Goal: Entertainment & Leisure: Consume media (video, audio)

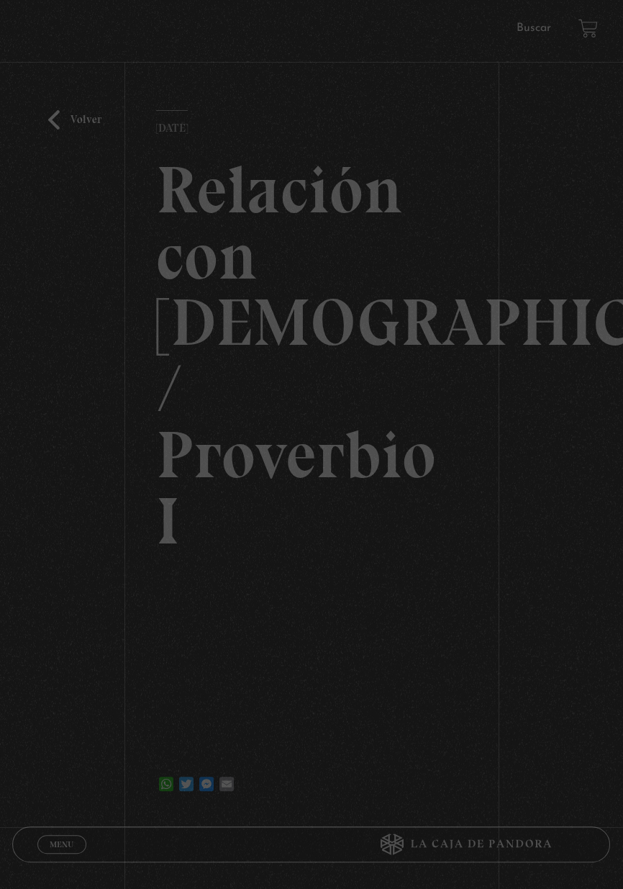
scroll to position [68, 0]
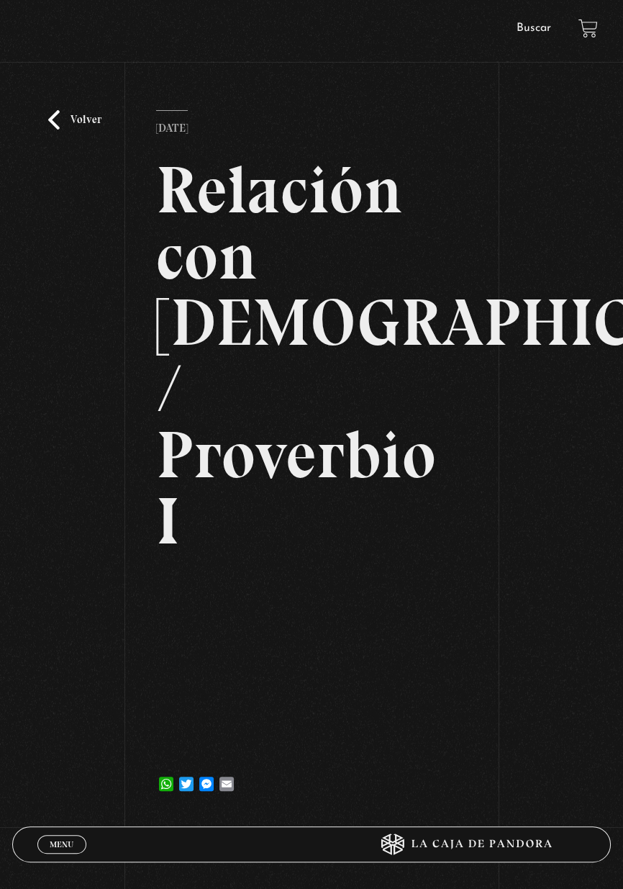
click at [74, 130] on link "Volver" at bounding box center [74, 119] width 53 height 19
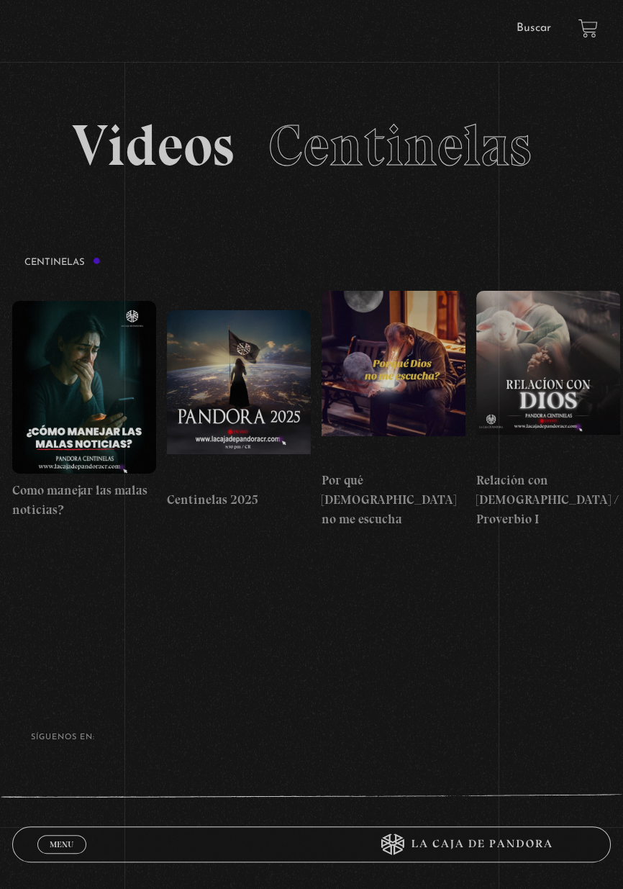
scroll to position [9, 0]
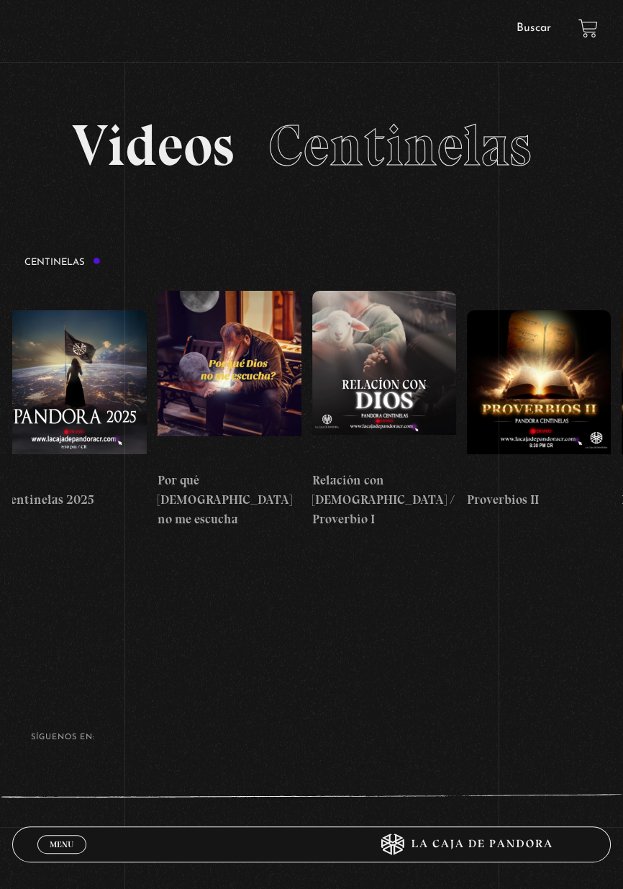
click at [379, 335] on figure at bounding box center [384, 377] width 144 height 173
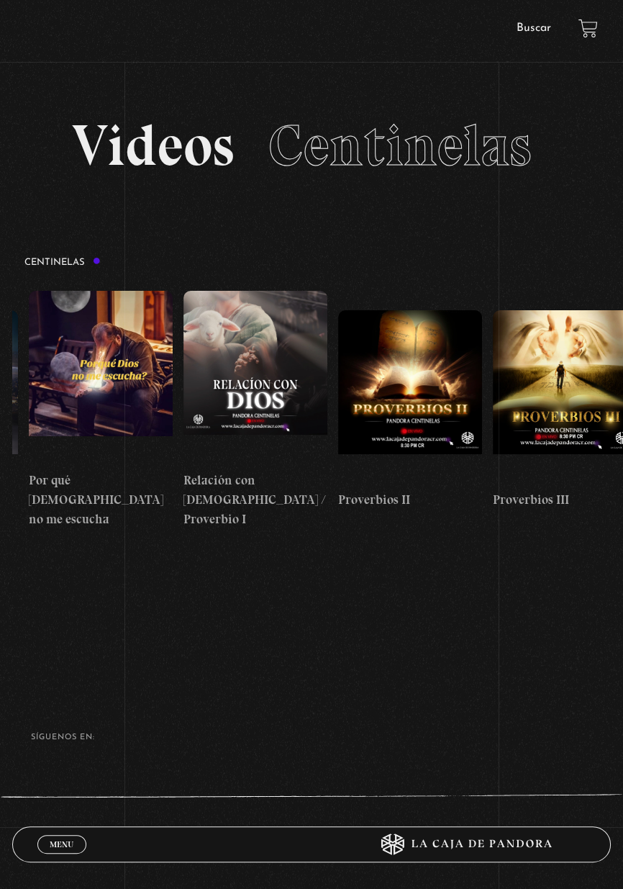
scroll to position [0, 423]
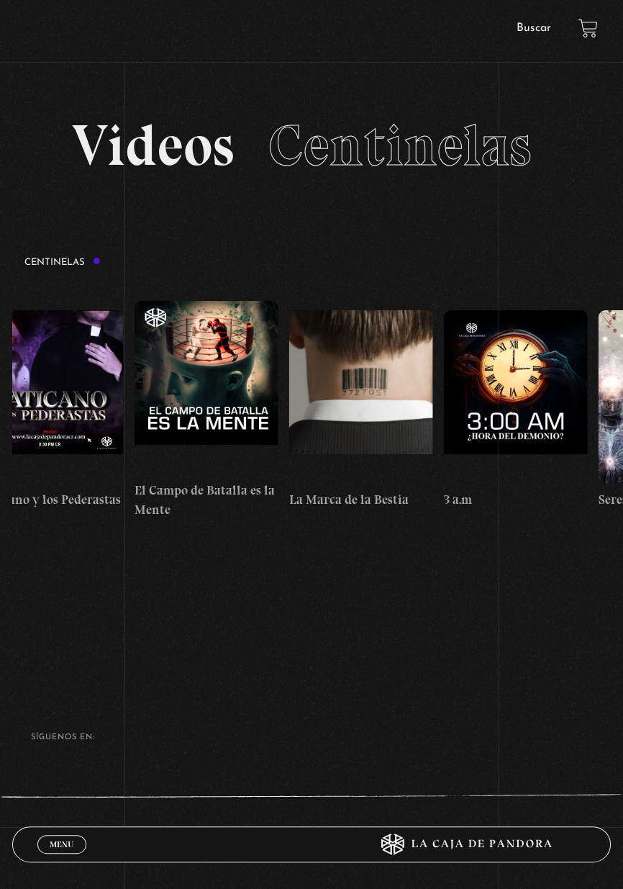
scroll to position [0, 13794]
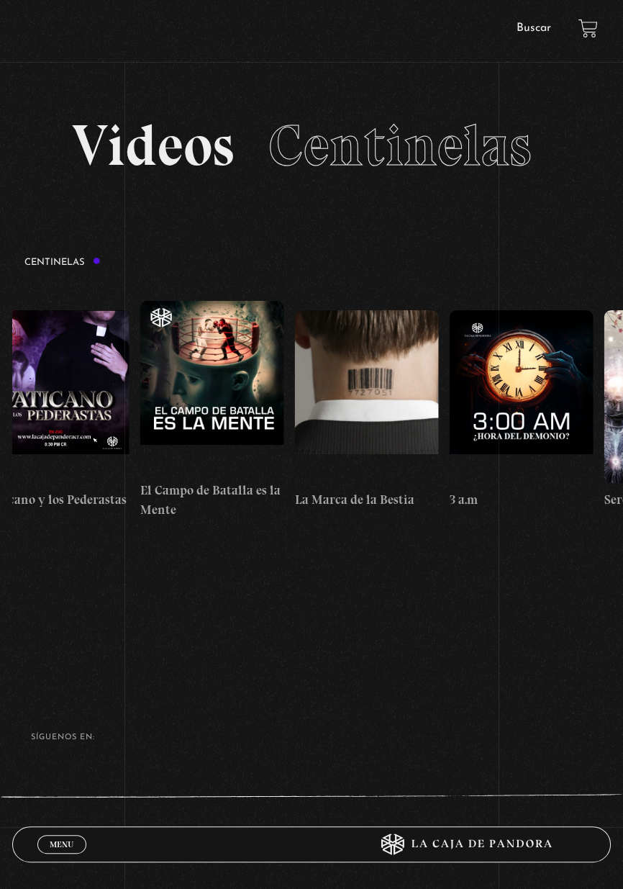
click at [213, 359] on figure at bounding box center [212, 387] width 144 height 173
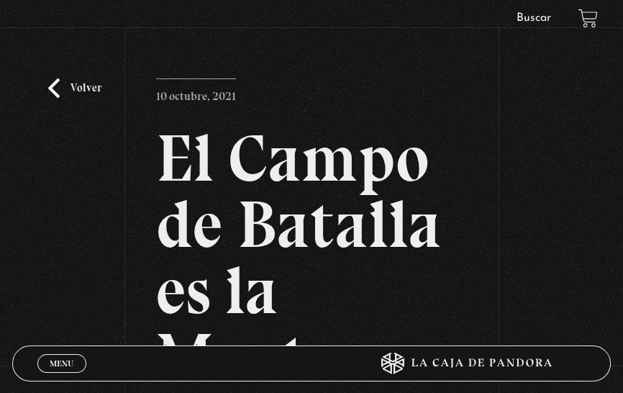
click at [264, 229] on h2 "El Campo de Batalla es la Mente" at bounding box center [311, 257] width 311 height 265
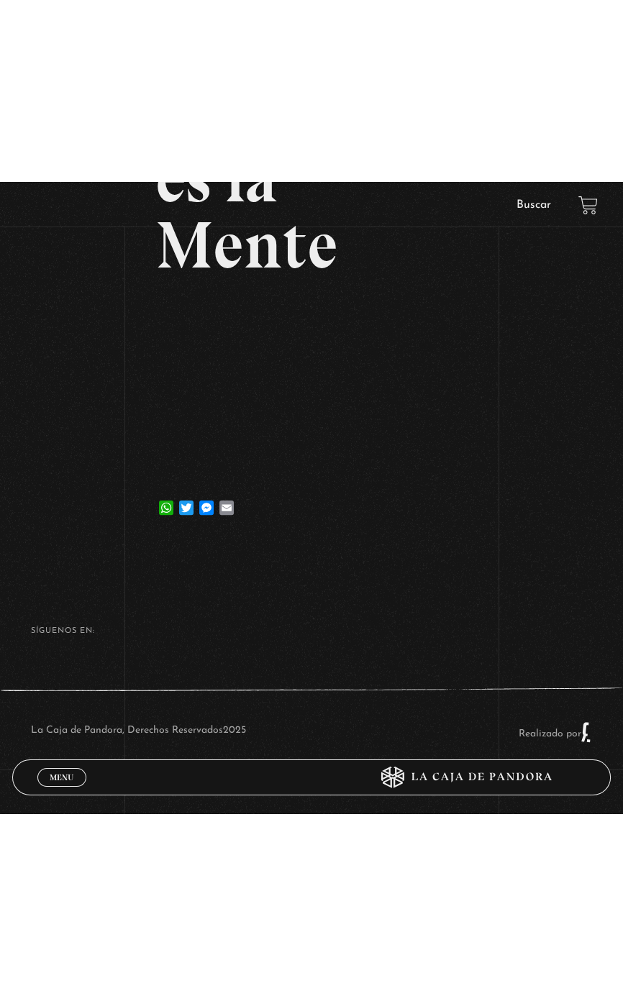
scroll to position [50, 0]
